Goal: Check status: Check status

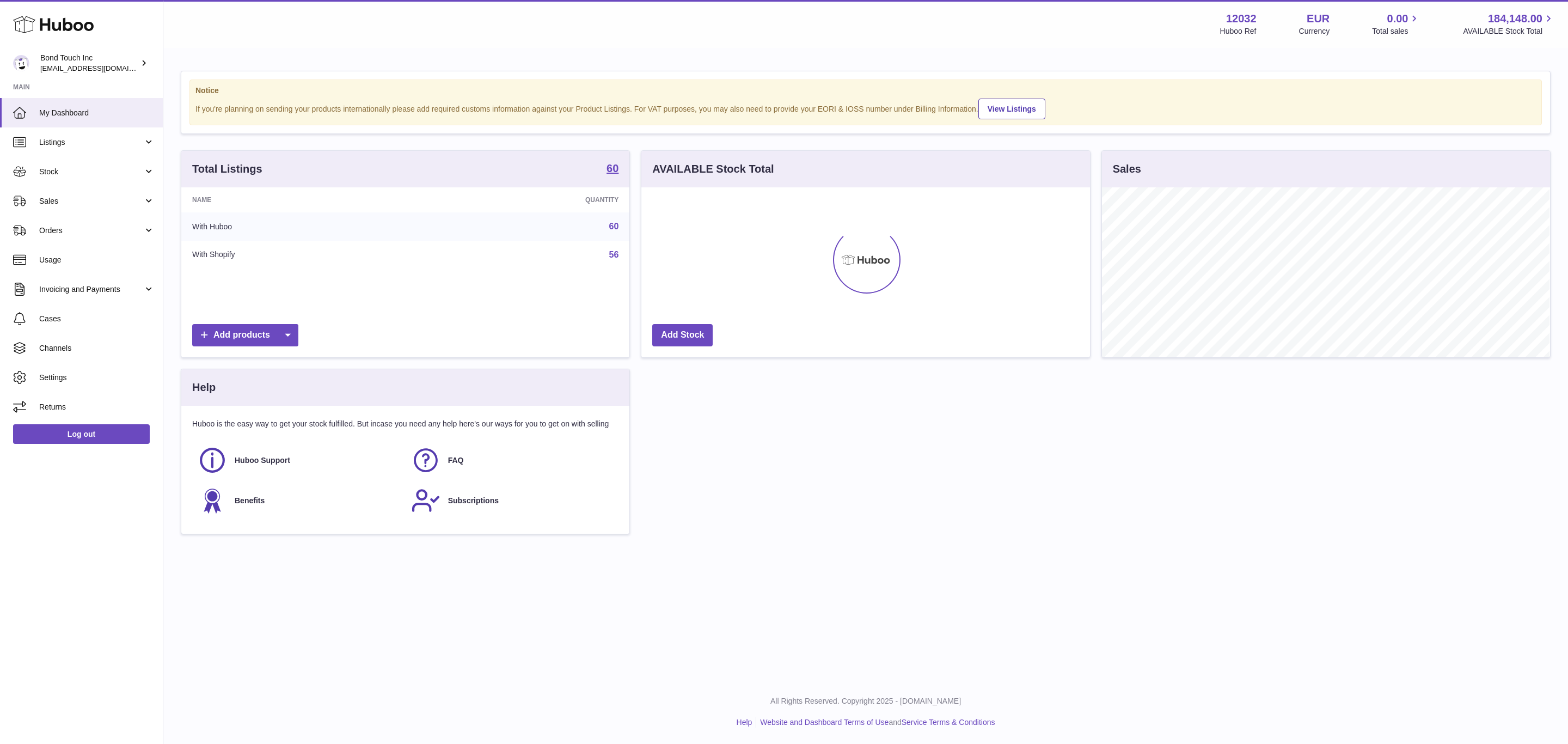
scroll to position [170, 448]
click at [90, 208] on link "Sales" at bounding box center [81, 201] width 163 height 29
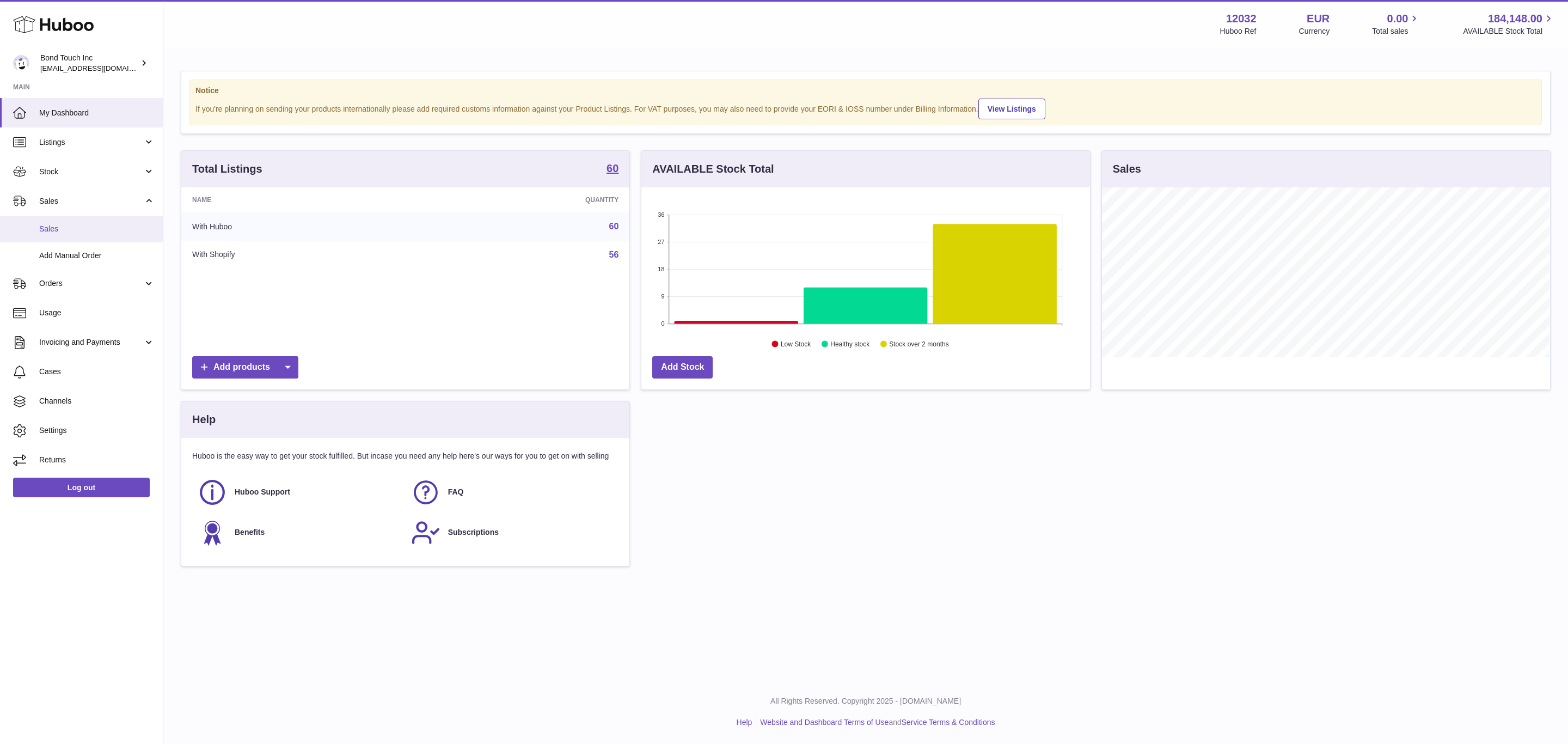
click at [87, 218] on link "Sales" at bounding box center [81, 229] width 163 height 27
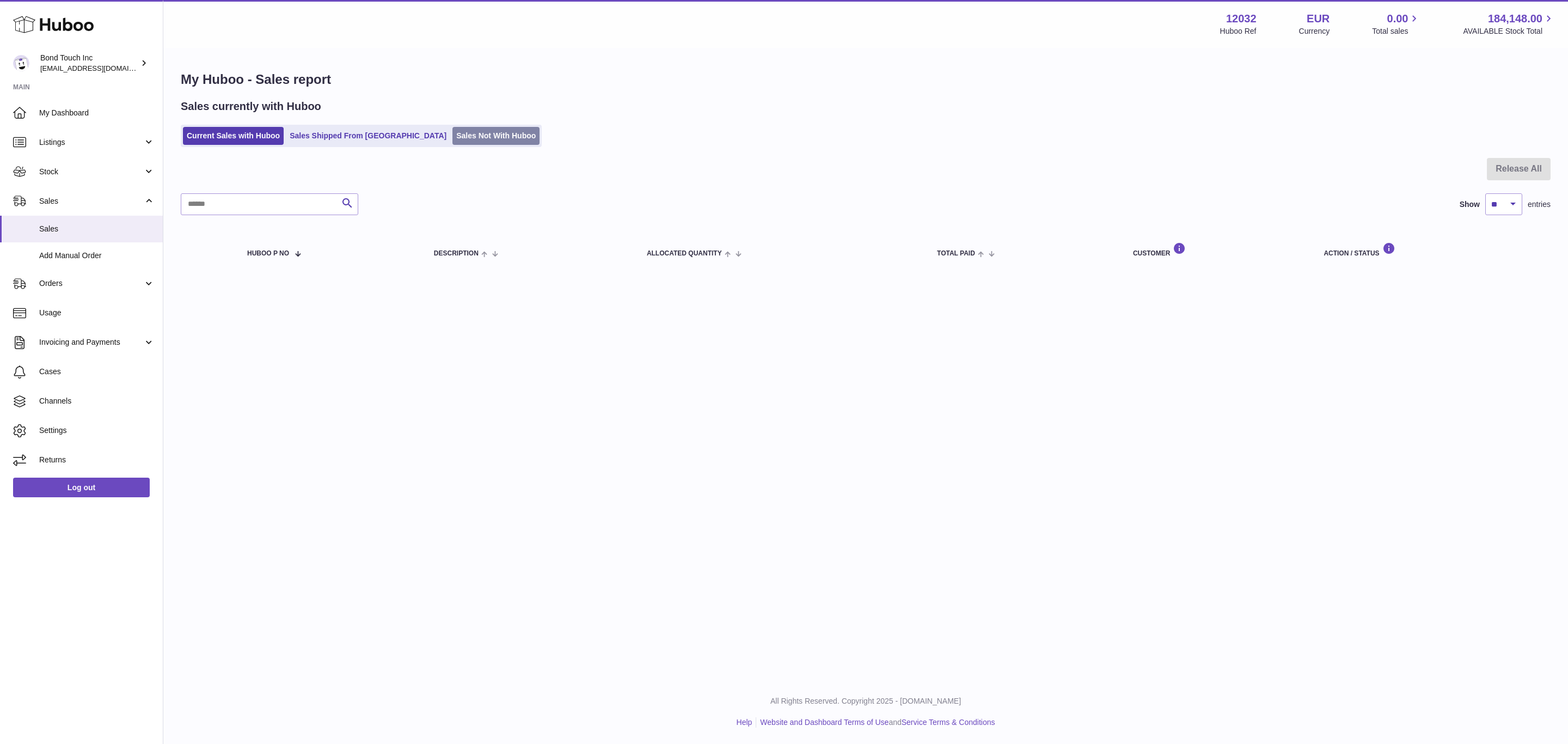
click at [454, 140] on link "Sales Not With Huboo" at bounding box center [495, 136] width 87 height 18
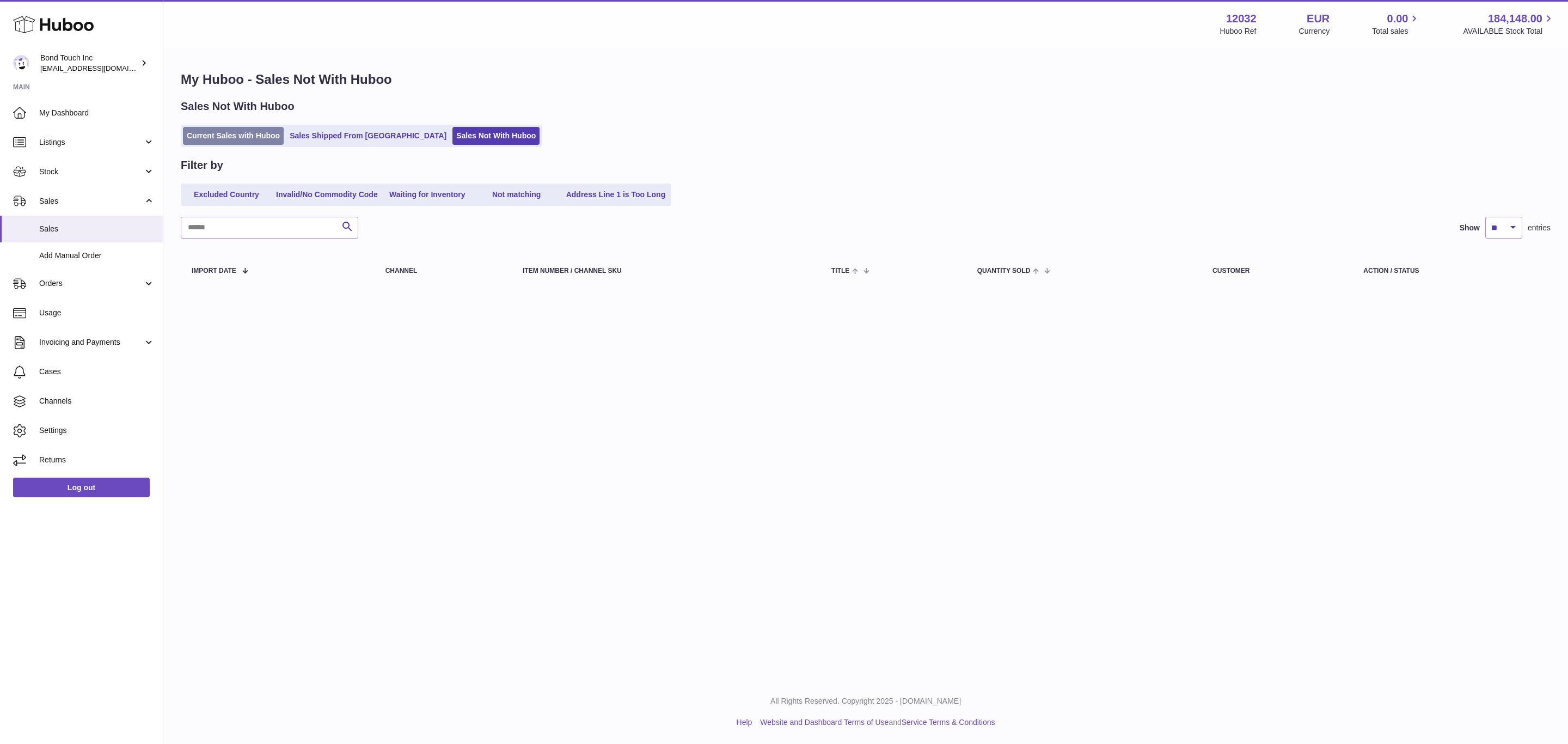
click at [234, 139] on link "Current Sales with Huboo" at bounding box center [233, 136] width 101 height 18
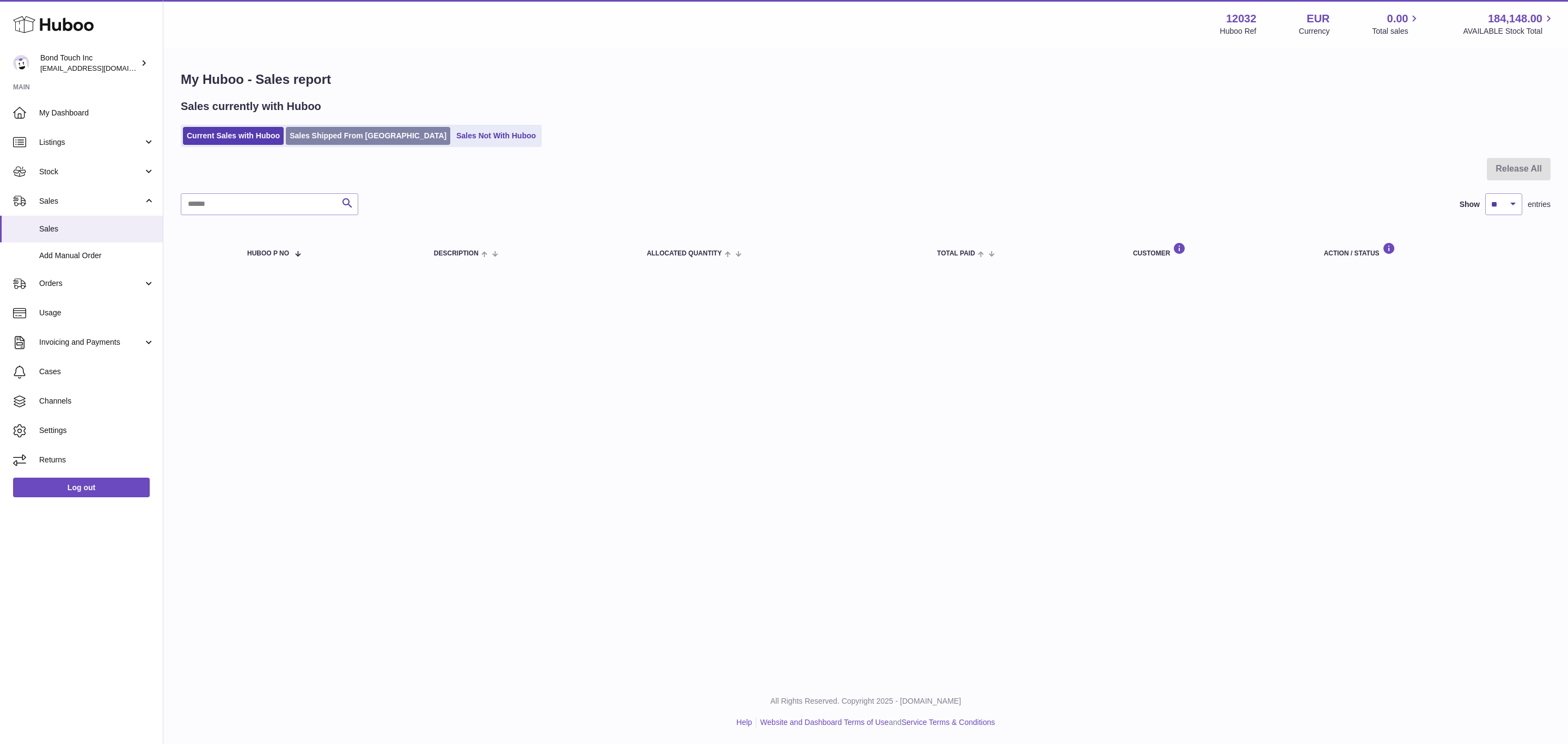
click at [342, 133] on link "Sales Shipped From [GEOGRAPHIC_DATA]" at bounding box center [368, 136] width 165 height 18
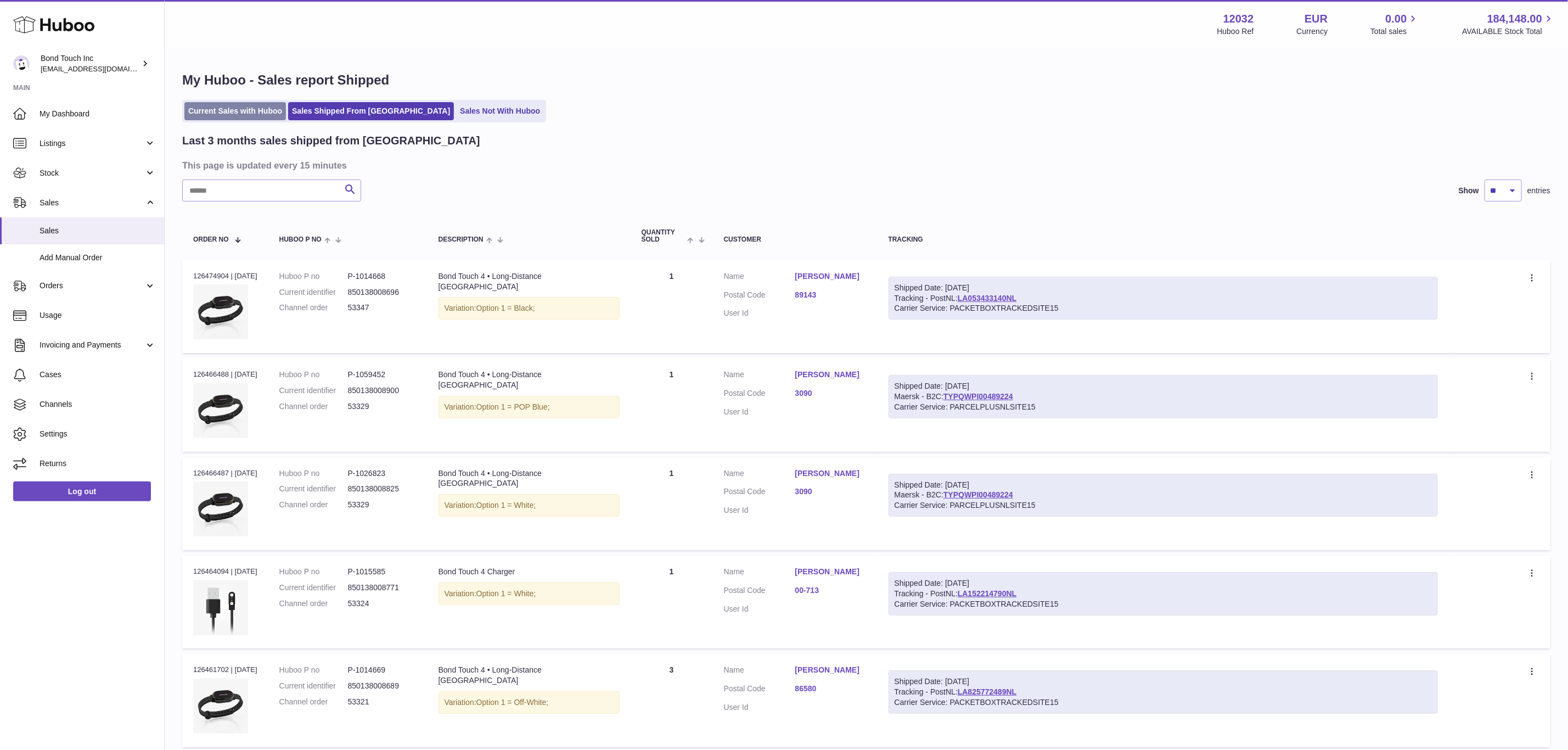
click at [248, 114] on link "Current Sales with Huboo" at bounding box center [235, 111] width 102 height 18
